Goal: Task Accomplishment & Management: Manage account settings

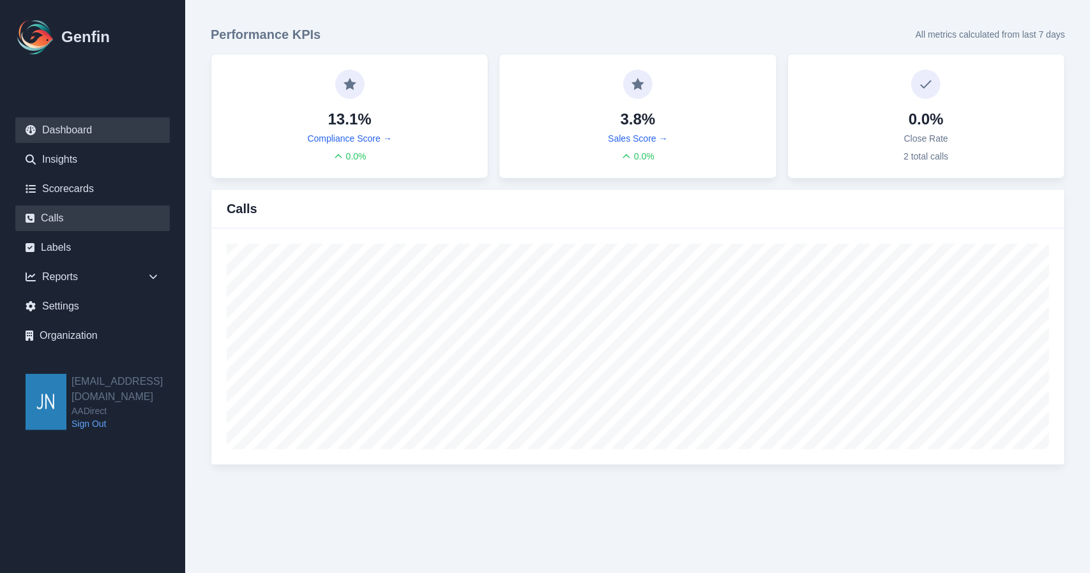
click at [84, 215] on link "Calls" at bounding box center [92, 219] width 155 height 26
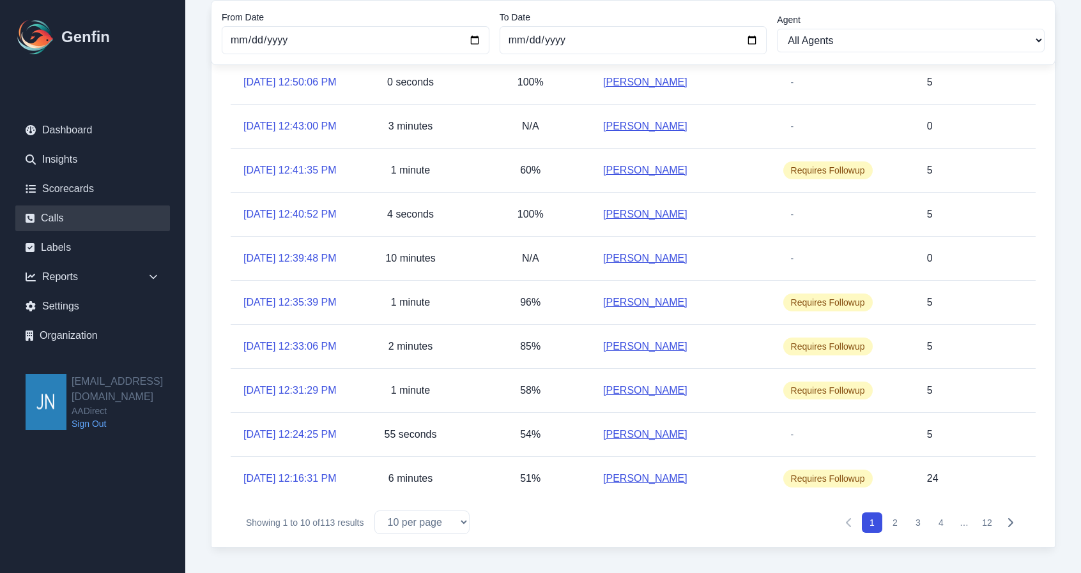
scroll to position [281, 0]
click at [897, 522] on button "2" at bounding box center [894, 523] width 20 height 20
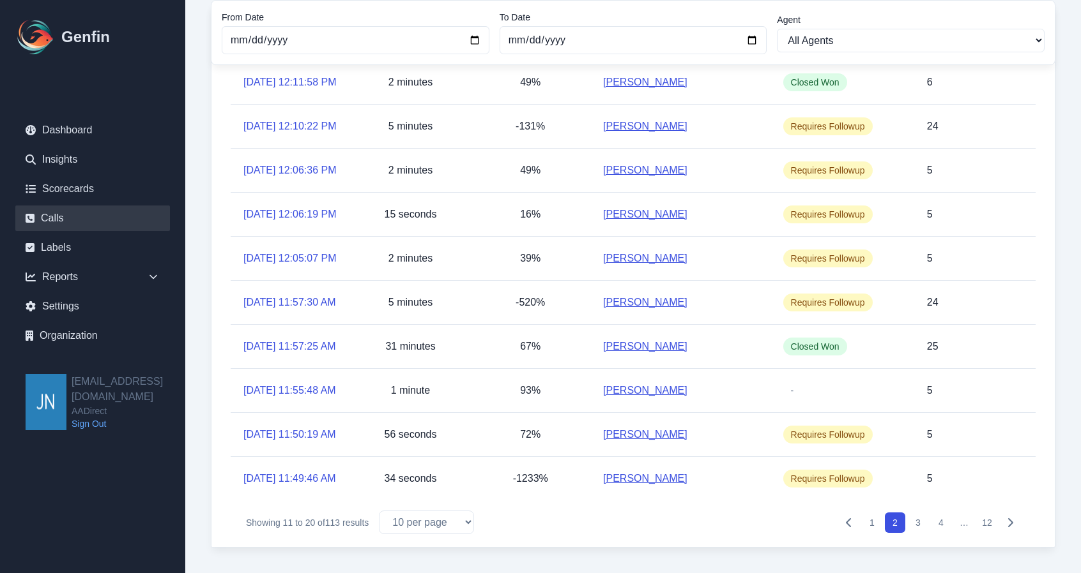
scroll to position [255, 0]
drag, startPoint x: 549, startPoint y: 275, endPoint x: 510, endPoint y: 273, distance: 39.0
click at [510, 281] on div "-520%" at bounding box center [530, 302] width 120 height 43
click at [872, 522] on button "1" at bounding box center [872, 523] width 20 height 20
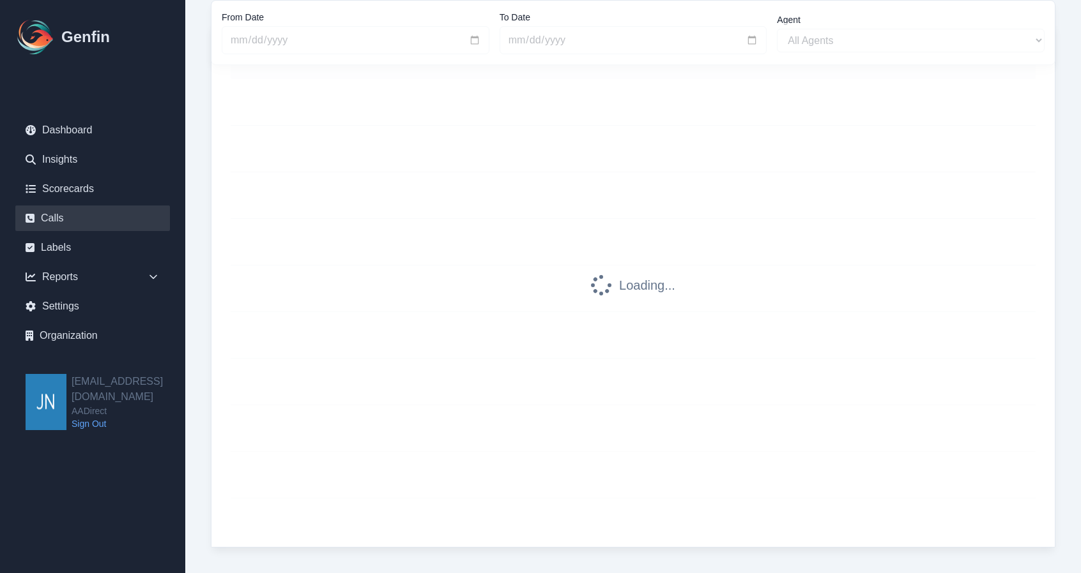
scroll to position [135, 0]
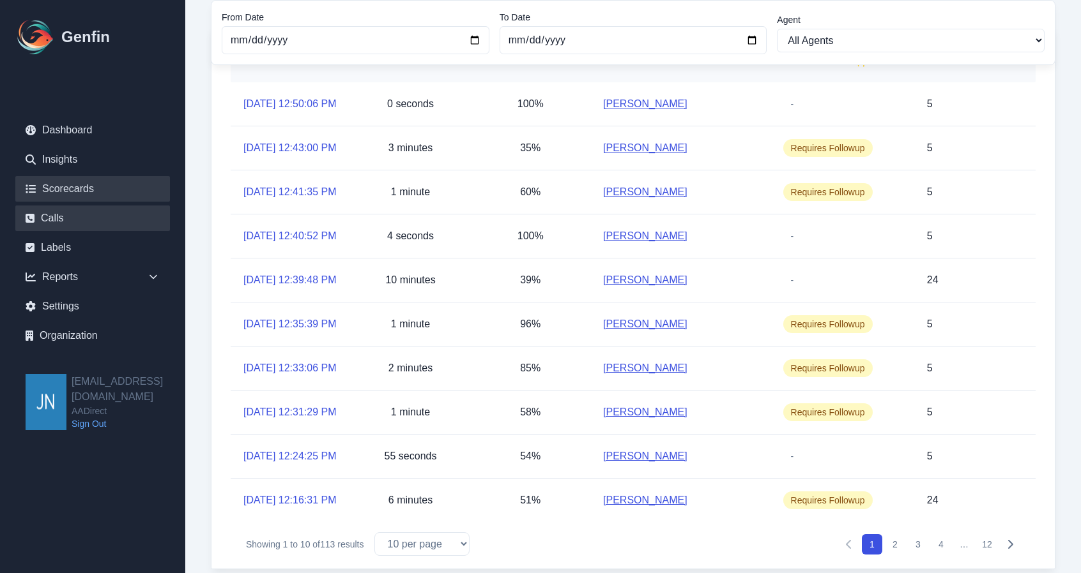
click at [82, 188] on link "Scorecards" at bounding box center [92, 189] width 155 height 26
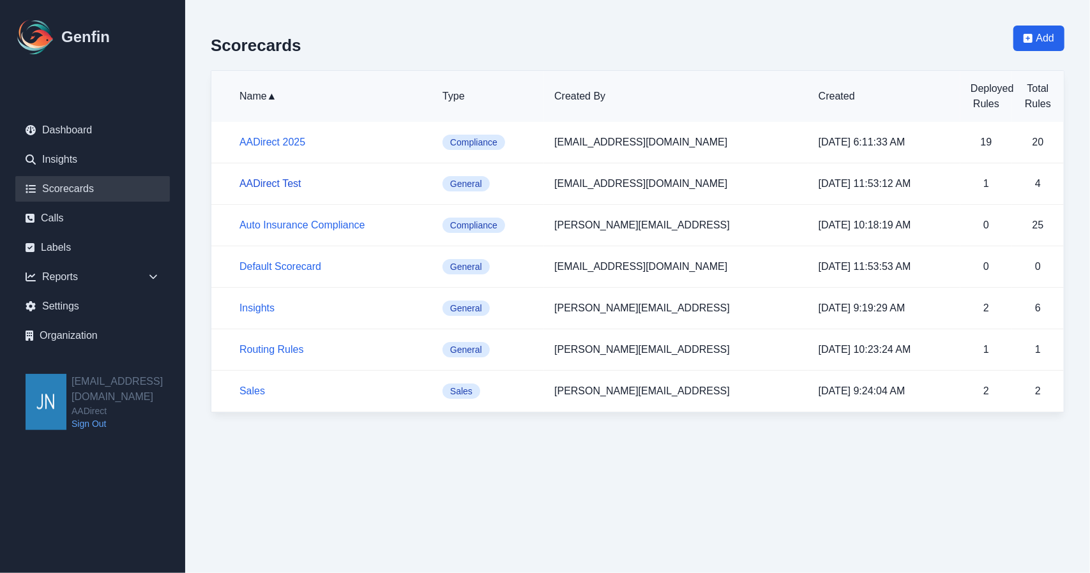
click at [285, 180] on link "AADirect Test" at bounding box center [270, 183] width 62 height 11
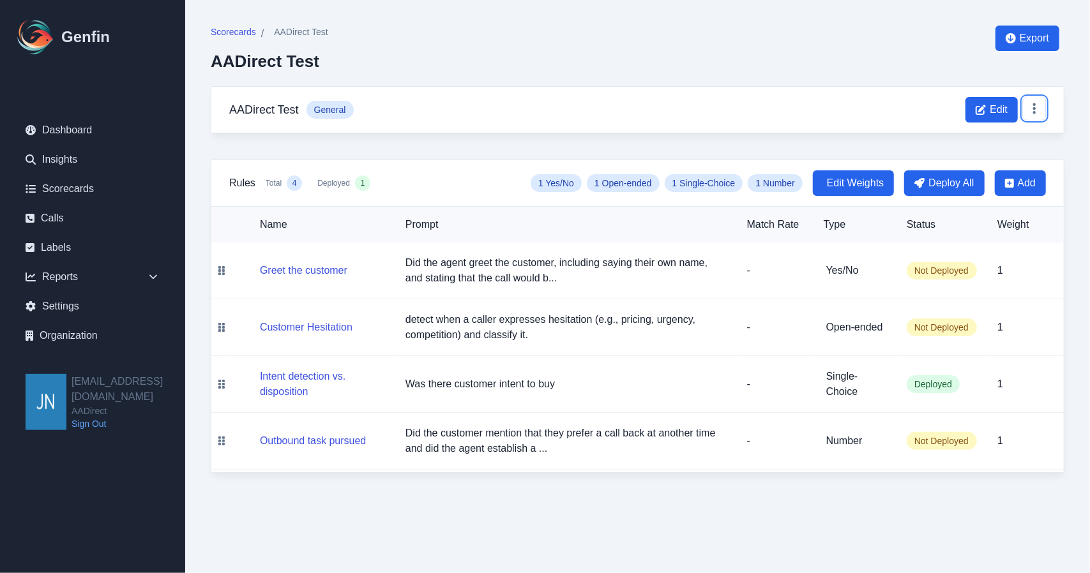
click at [1033, 110] on icon at bounding box center [1034, 108] width 13 height 13
click at [990, 160] on button "Delete" at bounding box center [995, 162] width 102 height 23
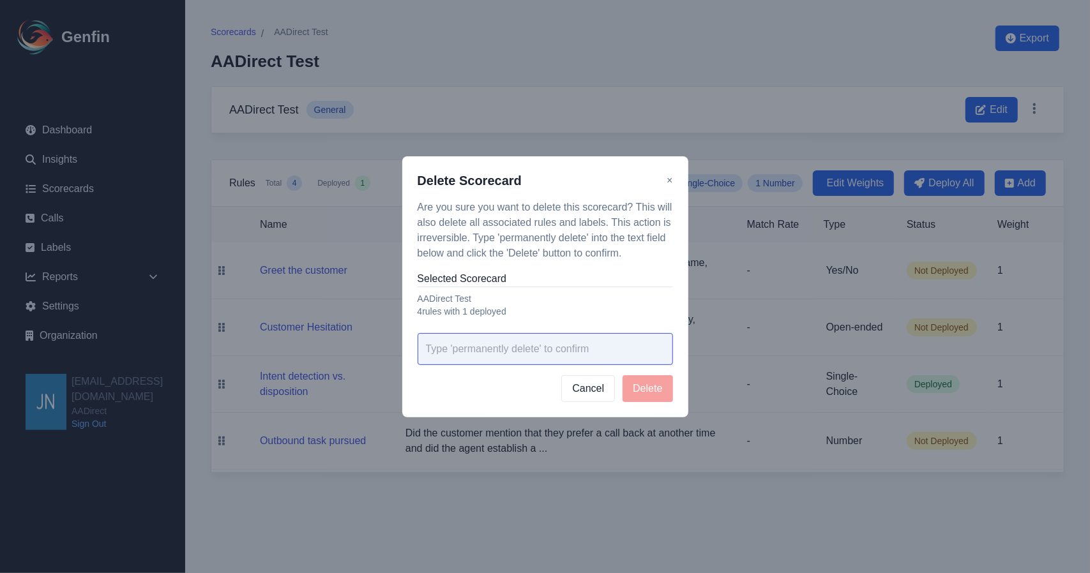
click at [526, 338] on input "text" at bounding box center [545, 349] width 255 height 32
type input "permanently delete"
click at [655, 389] on button "Delete" at bounding box center [648, 389] width 50 height 27
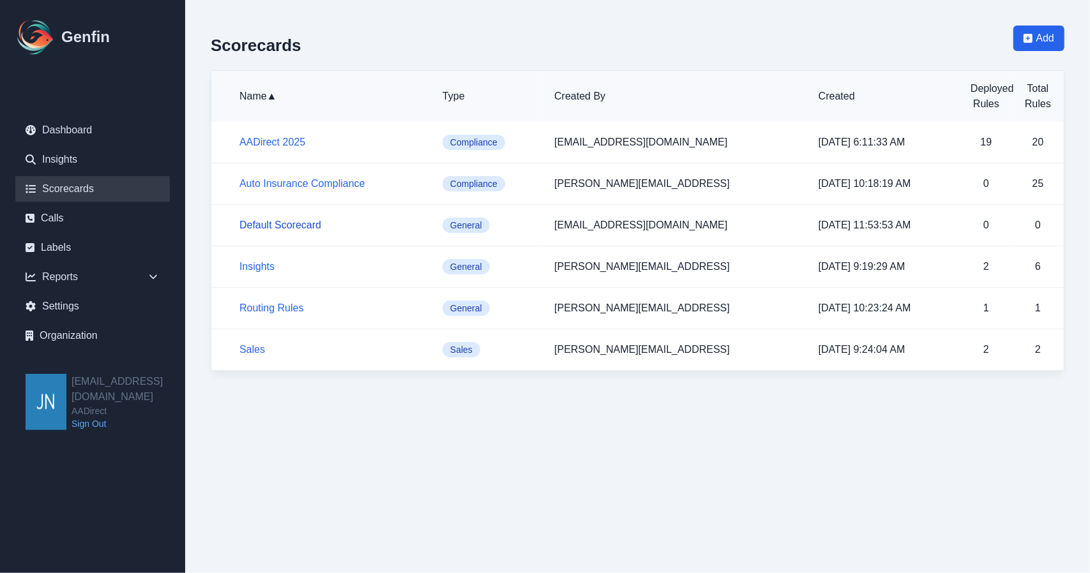
click at [292, 225] on link "Default Scorecard" at bounding box center [280, 225] width 82 height 11
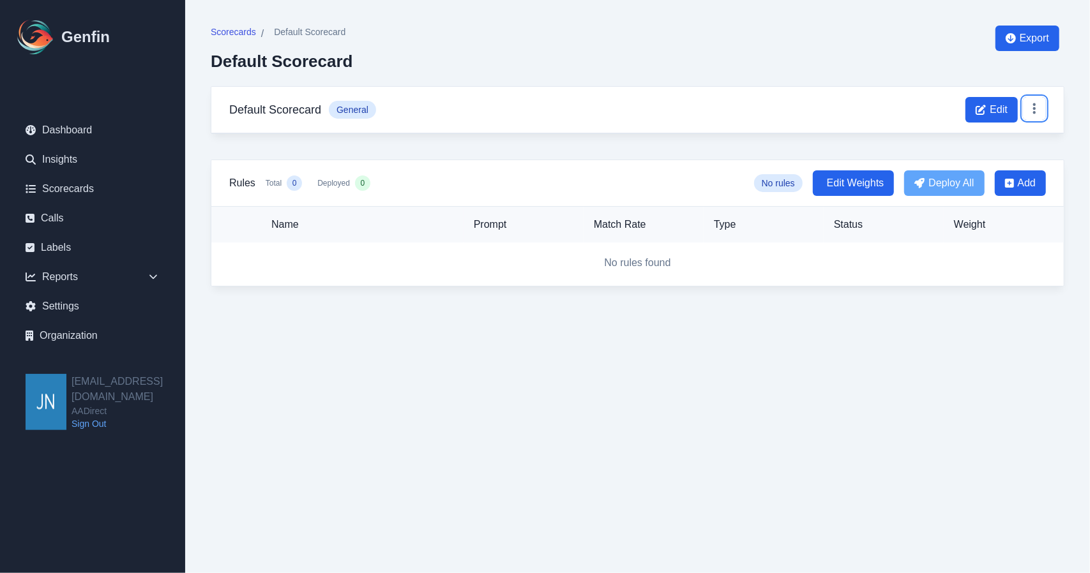
click at [1042, 109] on button at bounding box center [1034, 108] width 23 height 23
click at [998, 158] on button "Delete" at bounding box center [995, 162] width 102 height 23
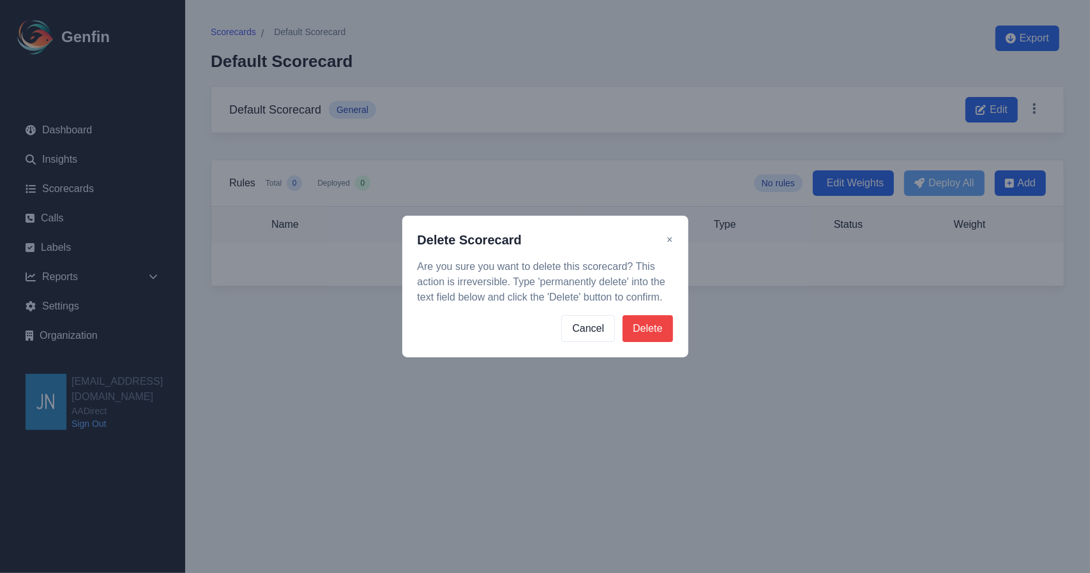
click at [538, 345] on div "Delete Scorecard × Are you sure you want to delete this scorecard? This action …" at bounding box center [545, 287] width 286 height 142
drag, startPoint x: 495, startPoint y: 271, endPoint x: 528, endPoint y: 296, distance: 41.5
click at [517, 287] on p "Are you sure you want to delete this scorecard? This action is irreversible. Ty…" at bounding box center [545, 282] width 255 height 46
click at [505, 297] on p "Are you sure you want to delete this scorecard? This action is irreversible. Ty…" at bounding box center [545, 282] width 255 height 46
click at [528, 337] on div "Cancel Delete" at bounding box center [545, 328] width 255 height 27
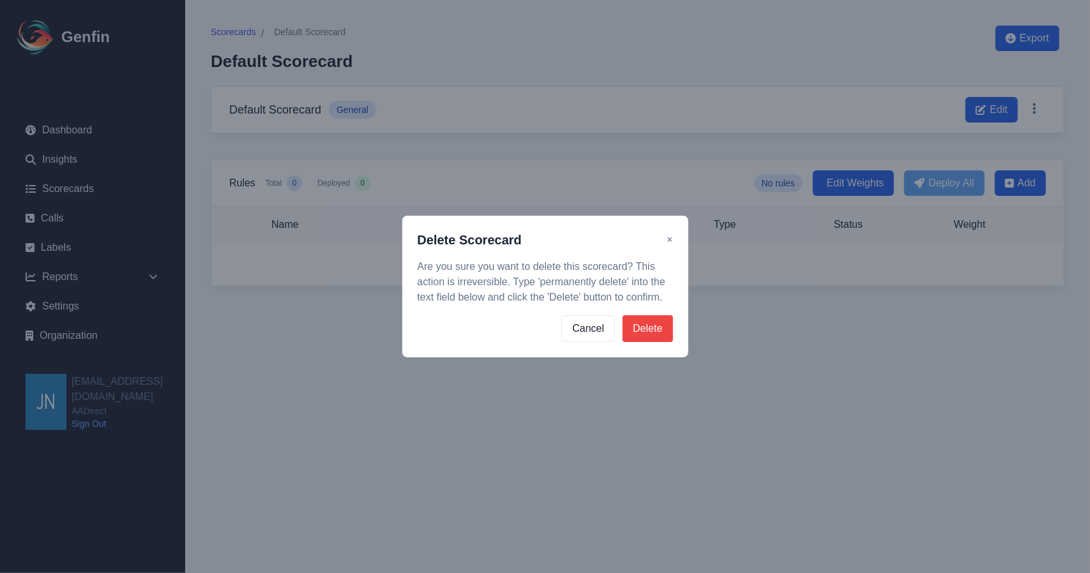
click at [527, 372] on div "Delete Scorecard × Are you sure you want to delete this scorecard? This action …" at bounding box center [545, 286] width 1090 height 573
click at [652, 325] on button "Delete" at bounding box center [648, 328] width 50 height 27
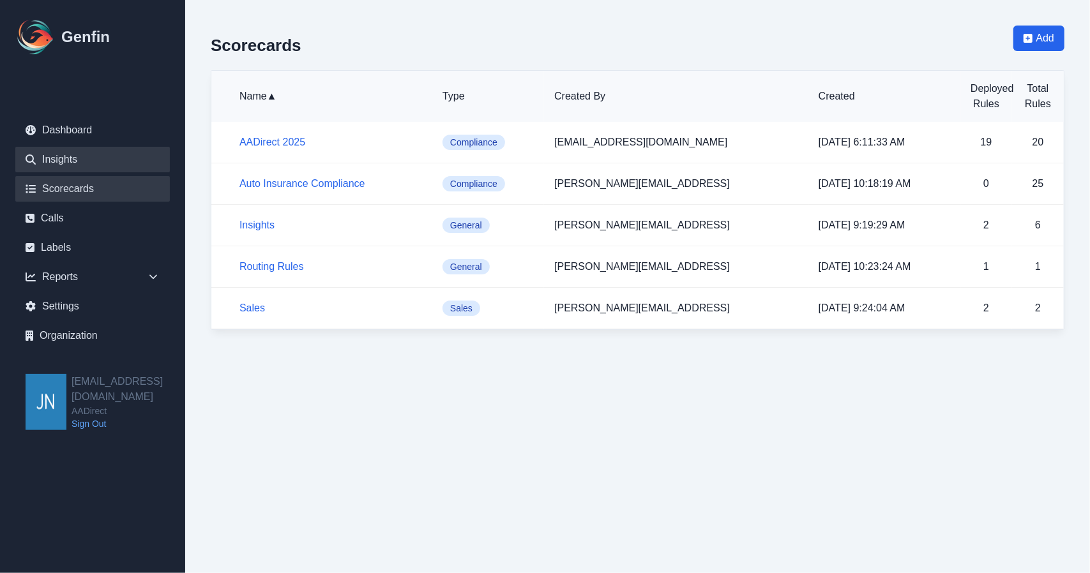
click at [119, 153] on link "Insights" at bounding box center [92, 160] width 155 height 26
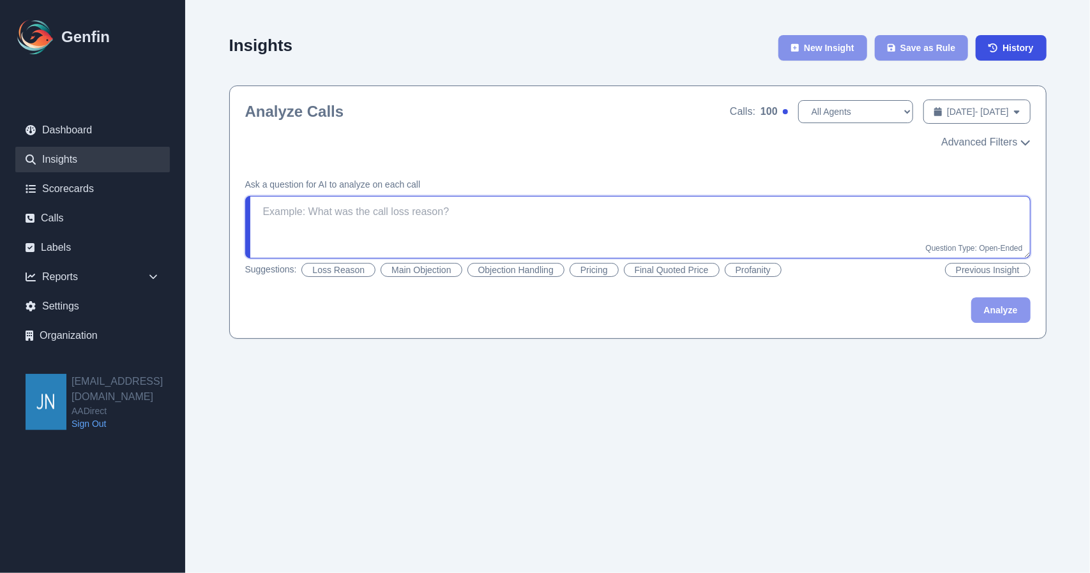
click at [496, 210] on textarea at bounding box center [638, 227] width 786 height 63
click at [84, 217] on link "Calls" at bounding box center [92, 219] width 155 height 26
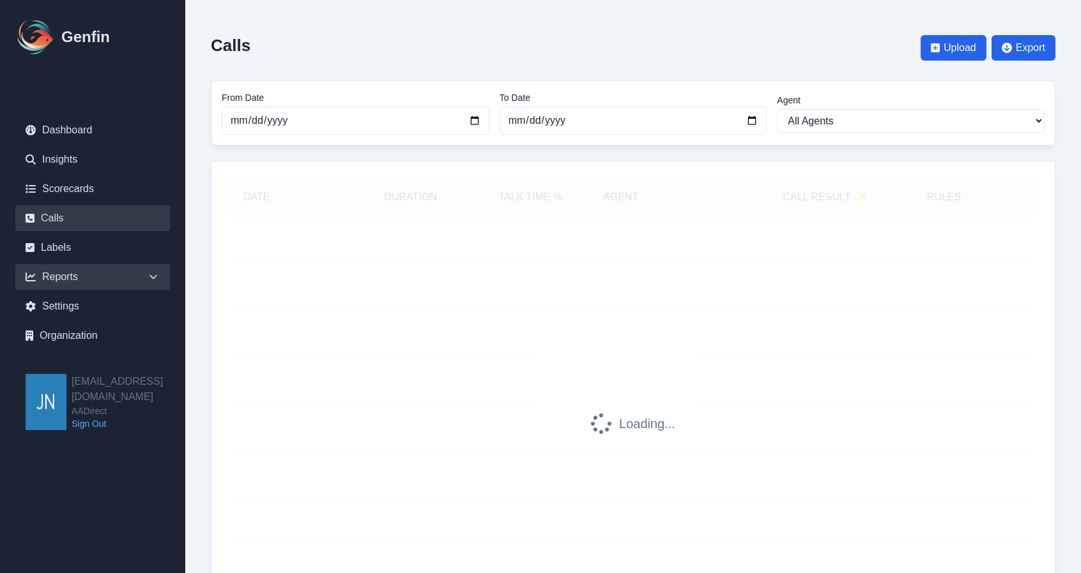
click at [77, 277] on div "Reports" at bounding box center [92, 277] width 155 height 26
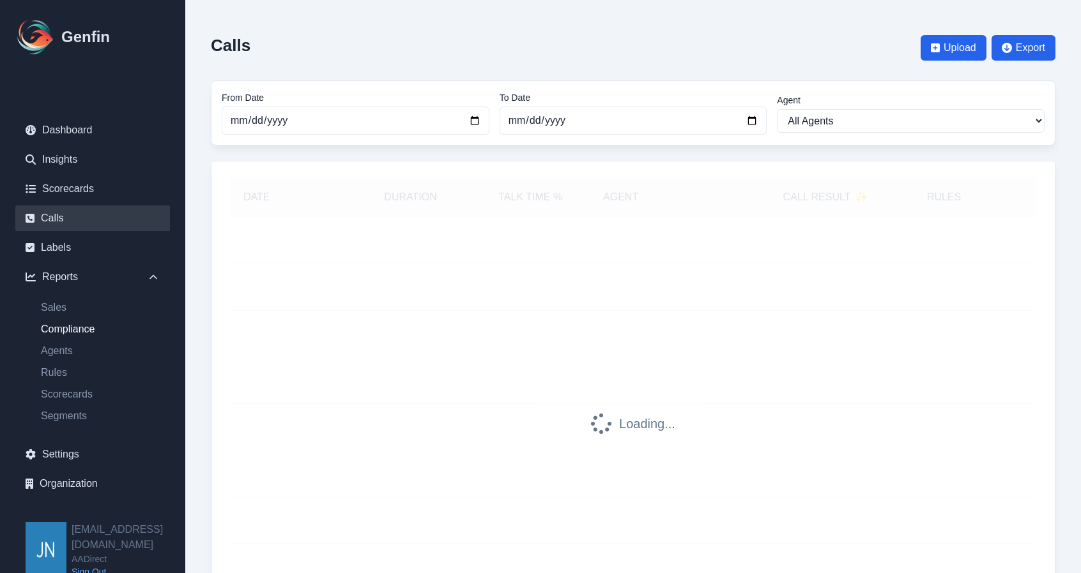
click at [68, 326] on link "Compliance" at bounding box center [100, 329] width 139 height 15
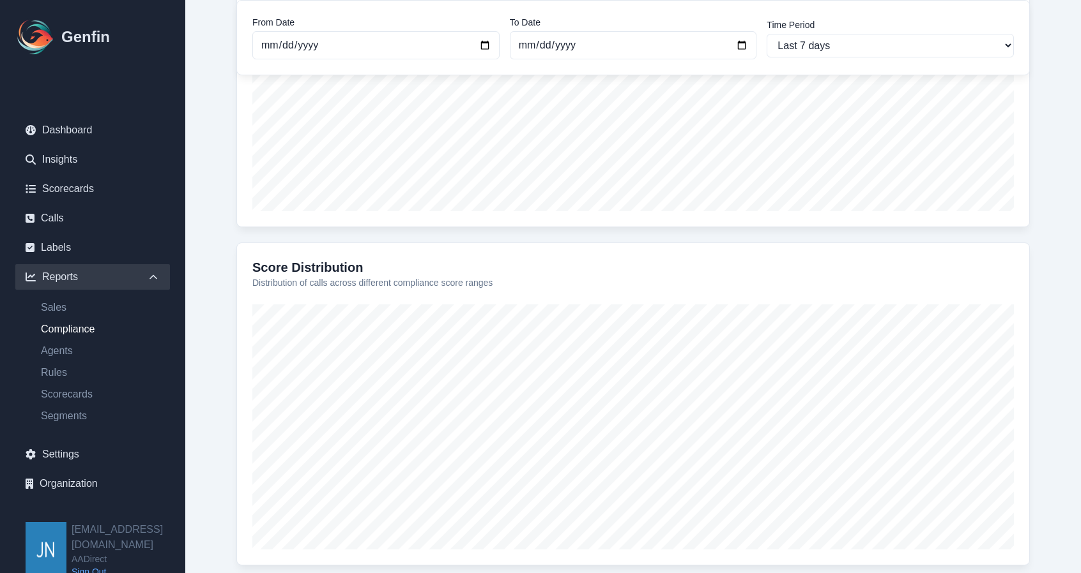
scroll to position [383, 0]
